Goal: Task Accomplishment & Management: Manage account settings

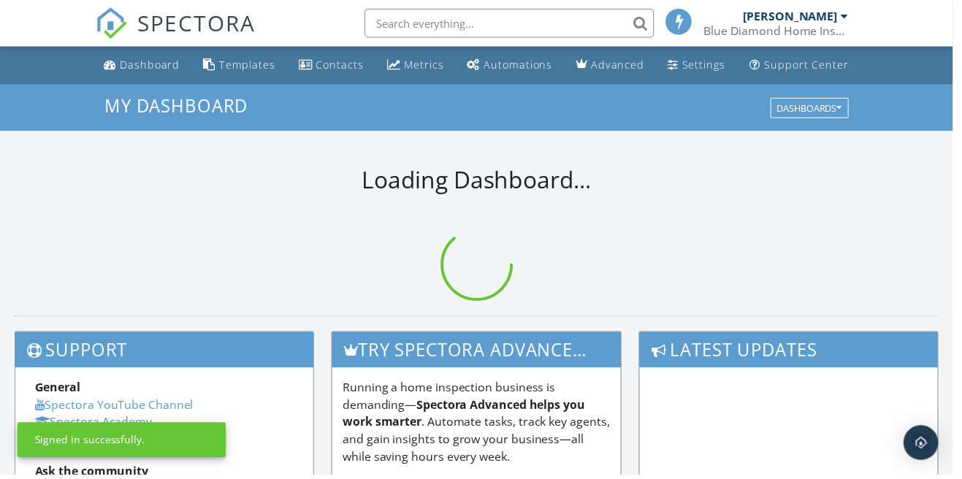
click at [843, 12] on div "[PERSON_NAME]" at bounding box center [797, 16] width 95 height 15
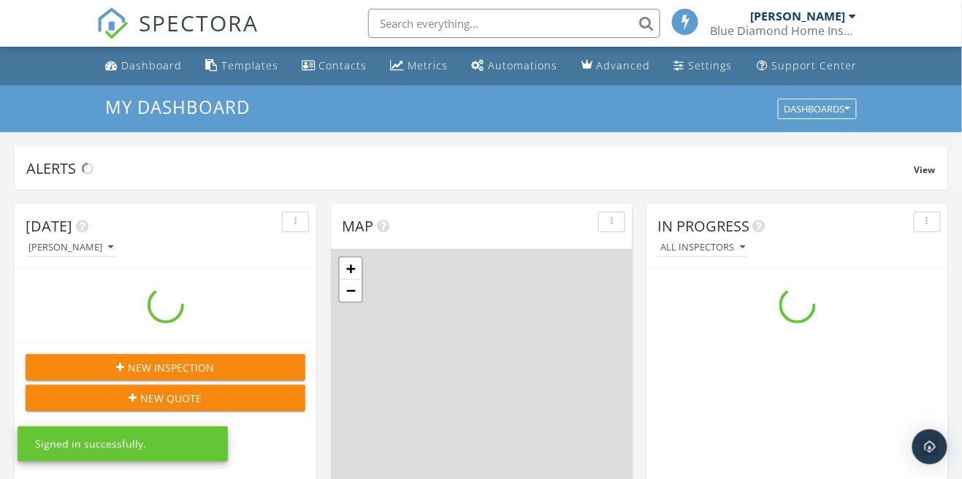
scroll to position [1329, 962]
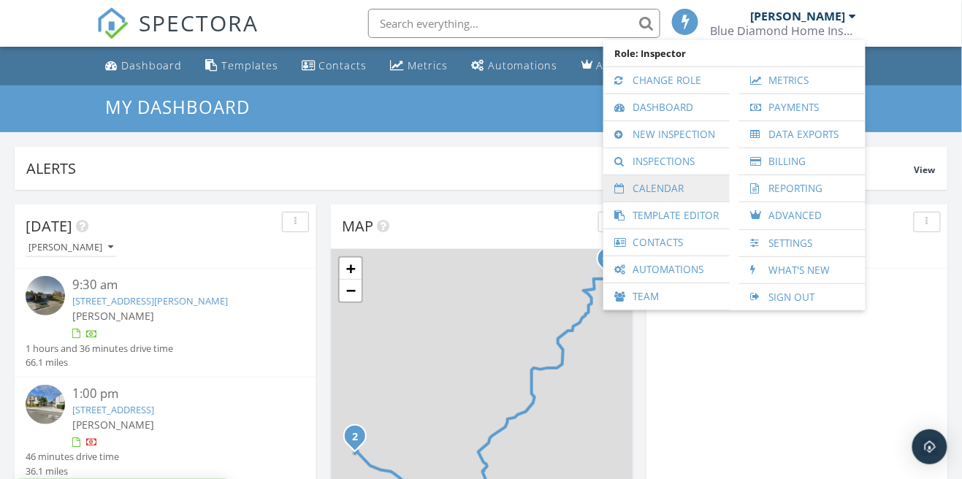
click at [672, 190] on link "Calendar" at bounding box center [666, 188] width 112 height 26
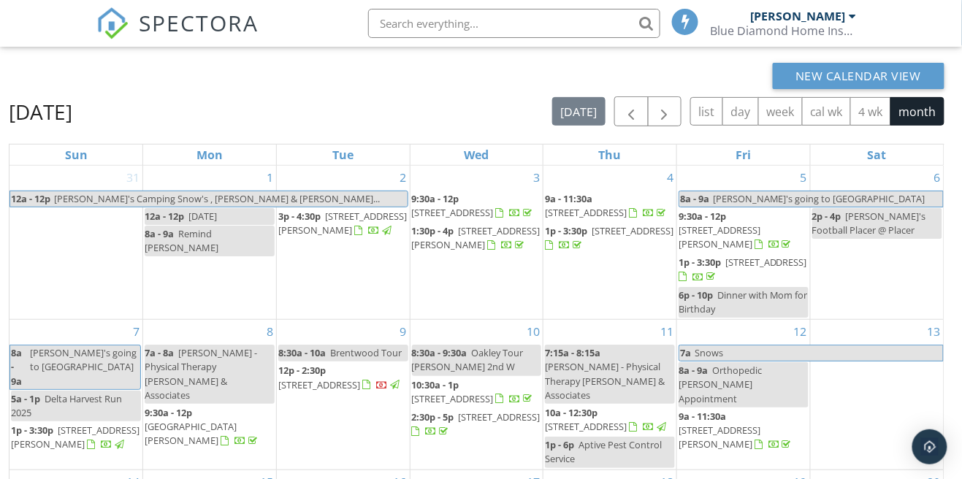
scroll to position [88, 0]
click at [672, 111] on span "button" at bounding box center [665, 113] width 18 height 18
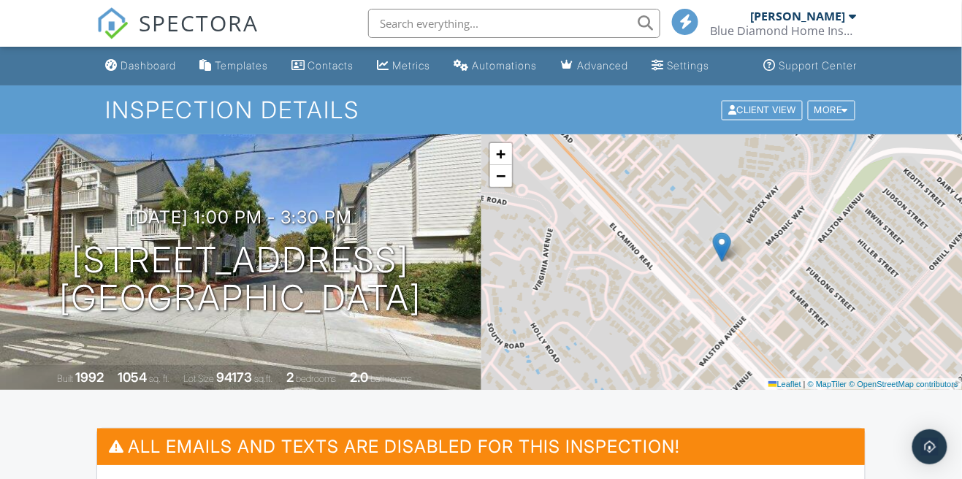
click at [847, 30] on div "Blue Diamond Home Inspection Inc." at bounding box center [783, 30] width 146 height 15
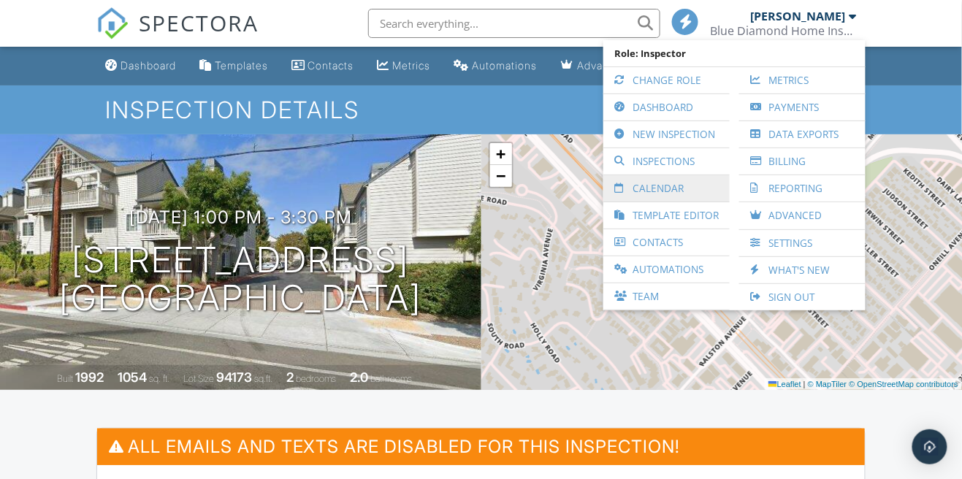
click at [670, 192] on link "Calendar" at bounding box center [666, 188] width 112 height 26
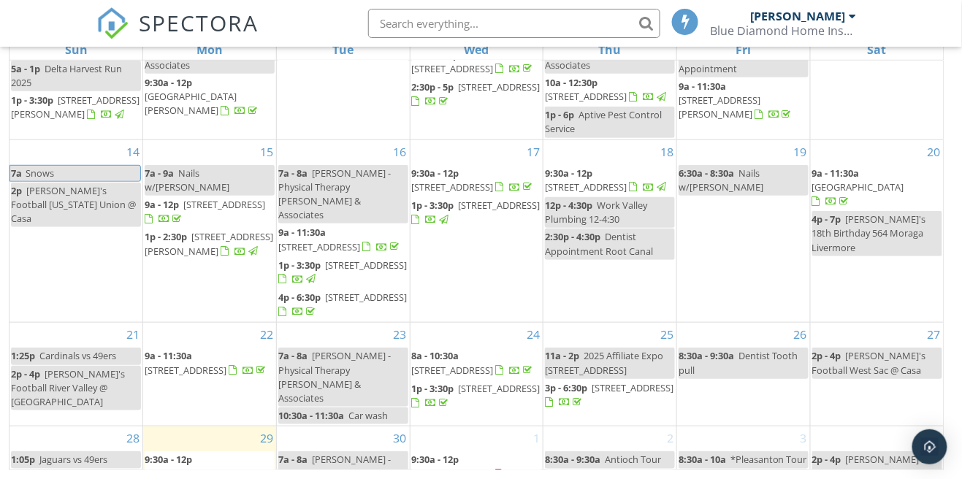
scroll to position [264, 0]
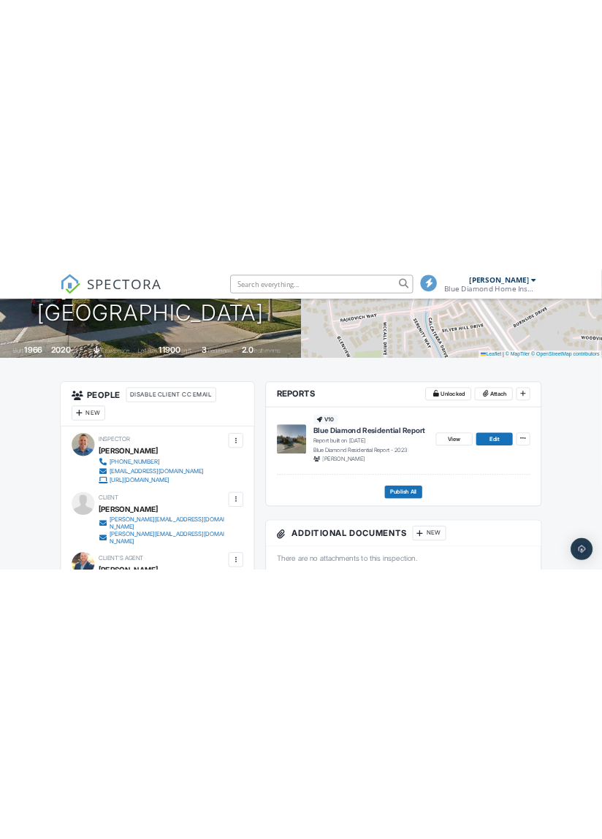
scroll to position [291, 0]
